Goal: Complete application form

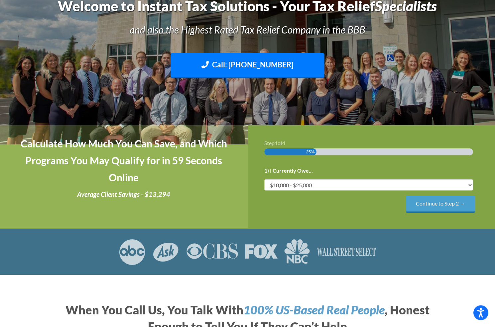
scroll to position [63, 0]
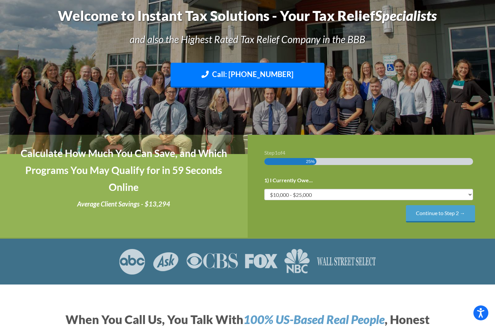
click at [473, 201] on li "1) I Currently Owe... Less than $10,000 $10,000 - $25,000 $25,000 - $50,000 $50…" at bounding box center [371, 188] width 214 height 25
select select "over-75"
click option "$75,000+" at bounding box center [0, 0] width 0 height 0
click at [418, 222] on input "Continue to Step 2 →" at bounding box center [440, 213] width 69 height 17
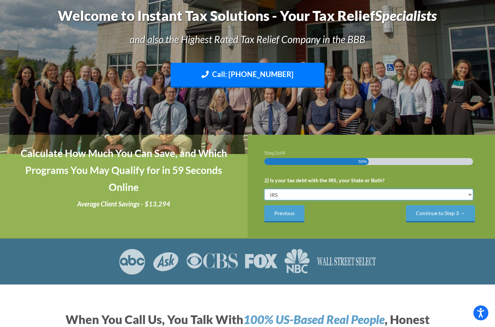
click option "IRS" at bounding box center [0, 0] width 0 height 0
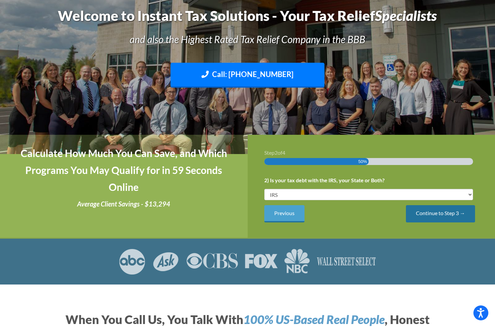
click at [423, 222] on input "Continue to Step 3 →" at bounding box center [440, 213] width 69 height 17
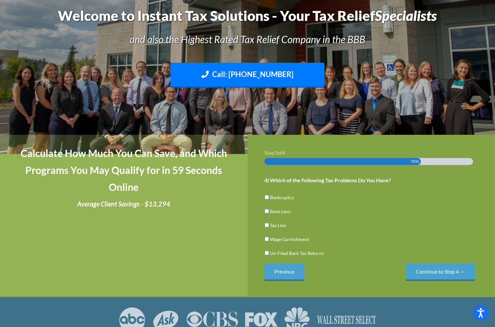
click at [267, 217] on input "Bank Levy" at bounding box center [266, 211] width 4 height 11
checkbox input "true"
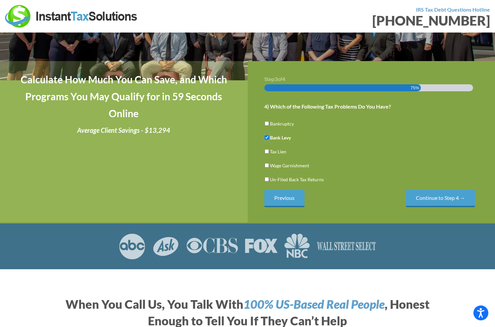
scroll to position [107, 0]
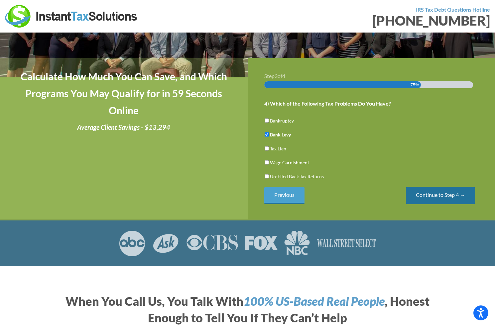
click at [430, 204] on input "Continue to Step 4 →" at bounding box center [440, 195] width 69 height 17
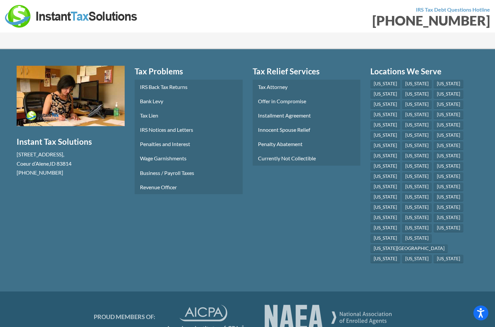
scroll to position [3548, 0]
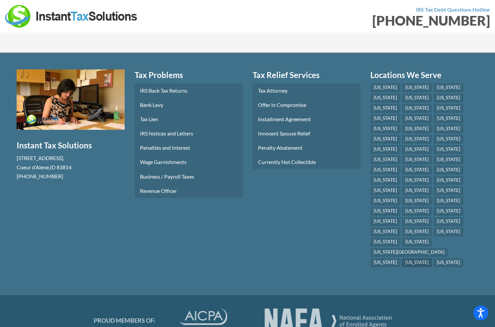
click at [432, 258] on link "[US_STATE]" at bounding box center [417, 262] width 30 height 9
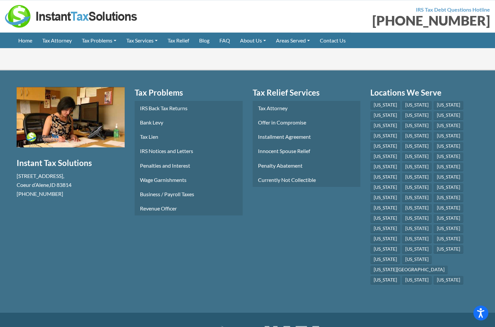
scroll to position [1006, 0]
